Goal: Task Accomplishment & Management: Manage account settings

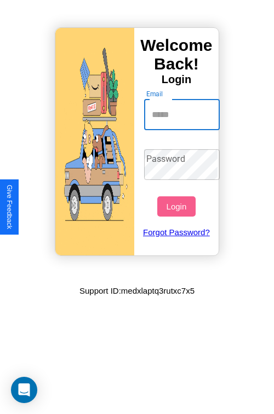
click at [183, 114] on input "Email" at bounding box center [182, 115] width 76 height 31
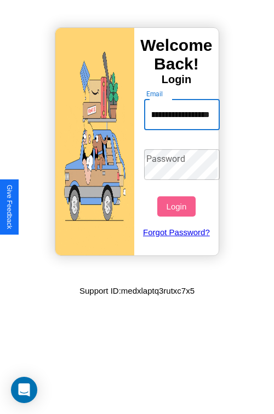
scroll to position [0, 53]
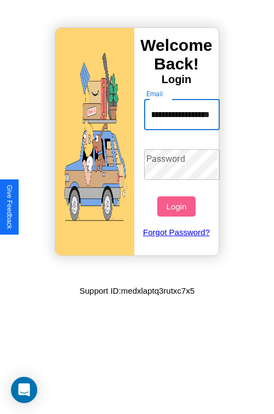
type input "**********"
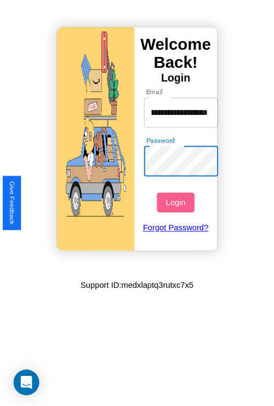
scroll to position [0, 0]
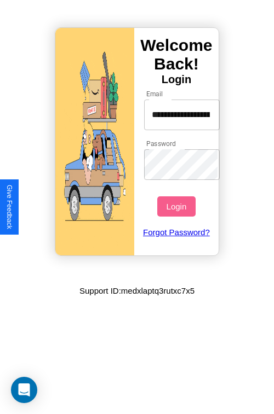
click at [177, 206] on button "Login" at bounding box center [176, 207] width 38 height 20
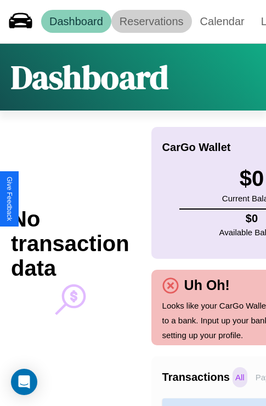
click at [151, 21] on link "Reservations" at bounding box center [151, 21] width 80 height 23
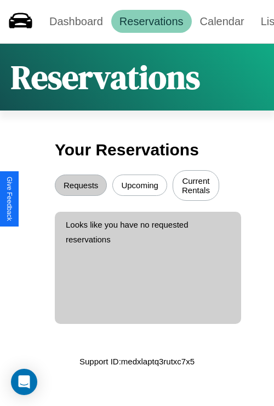
click at [140, 187] on button "Upcoming" at bounding box center [139, 185] width 55 height 21
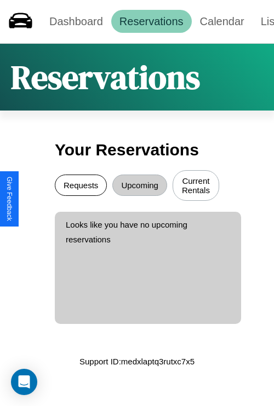
click at [80, 187] on button "Requests" at bounding box center [81, 185] width 52 height 21
